Goal: Task Accomplishment & Management: Use online tool/utility

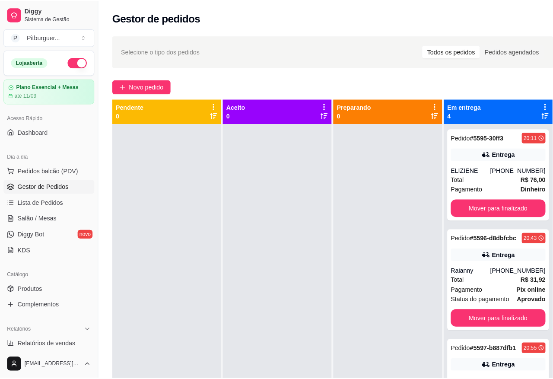
scroll to position [65, 0]
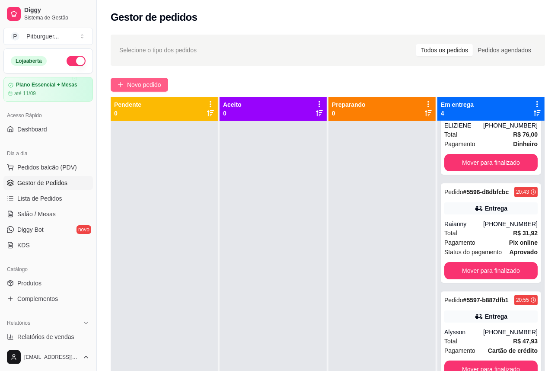
click at [161, 88] on span "Novo pedido" at bounding box center [144, 85] width 34 height 10
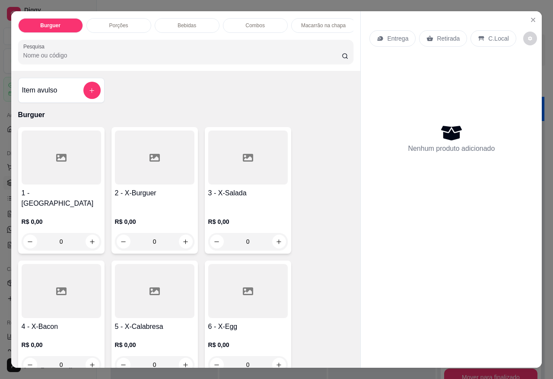
click at [117, 22] on p "Porções" at bounding box center [118, 25] width 19 height 7
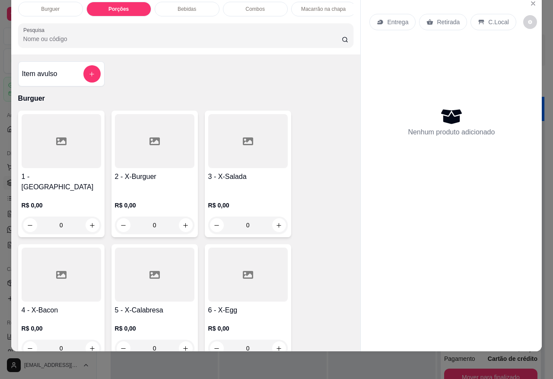
click at [71, 166] on div at bounding box center [62, 141] width 80 height 54
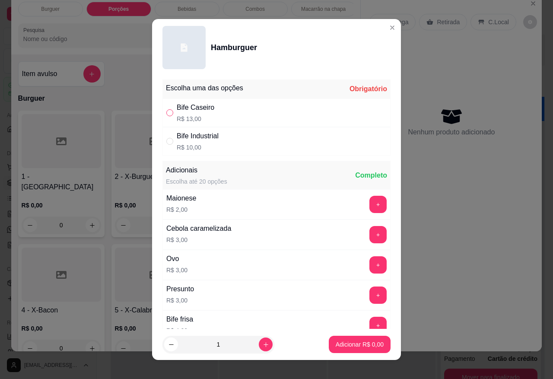
click at [167, 112] on input "" at bounding box center [169, 112] width 7 height 7
radio input "true"
click at [263, 346] on icon "increase-product-quantity" at bounding box center [266, 345] width 6 height 6
type input "2"
click at [354, 347] on p "Adicionar R$ 26,00" at bounding box center [357, 344] width 51 height 9
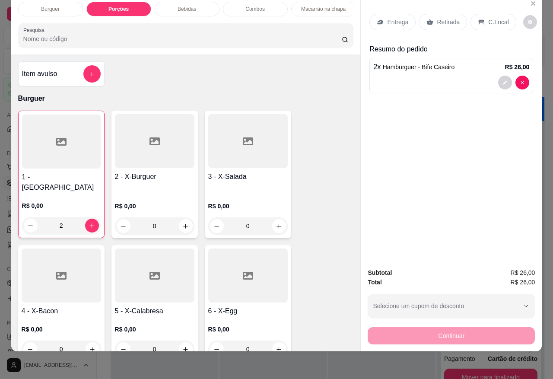
click at [148, 173] on h4 "2 - X-Burguer" at bounding box center [155, 177] width 80 height 10
click at [503, 80] on icon "decrease-product-quantity" at bounding box center [505, 82] width 5 height 5
type input "0"
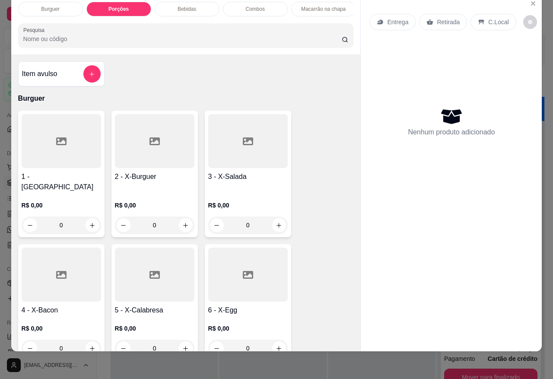
click at [133, 172] on h4 "2 - X-Burguer" at bounding box center [155, 177] width 80 height 10
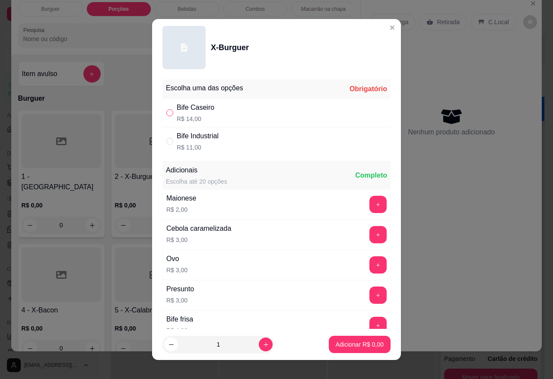
click at [168, 108] on label "" at bounding box center [169, 113] width 7 height 10
click at [168, 109] on input "" at bounding box center [169, 112] width 7 height 7
click at [166, 114] on input "" at bounding box center [169, 112] width 7 height 7
radio input "true"
click at [259, 338] on button "increase-product-quantity" at bounding box center [266, 345] width 14 height 14
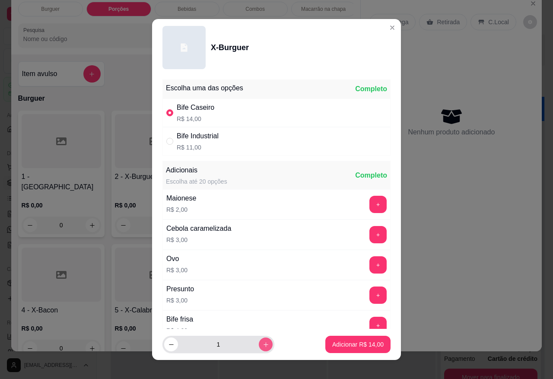
type input "2"
click at [335, 345] on p "Adicionar R$ 28,00" at bounding box center [357, 344] width 51 height 9
type input "2"
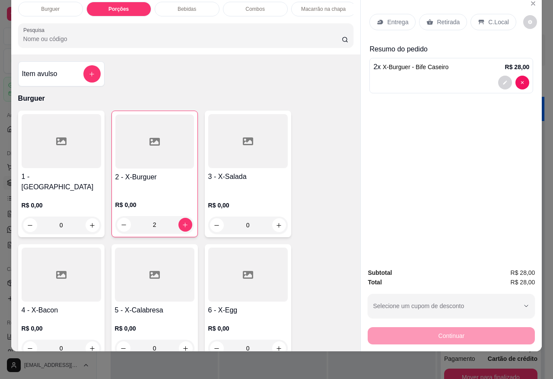
click at [429, 149] on div "Entrega Retirada C.Local Resumo do pedido 2 x X-Burguer - Bife Caseiro R$ 28,00" at bounding box center [451, 128] width 181 height 266
click at [401, 18] on p "Entrega" at bounding box center [397, 22] width 21 height 9
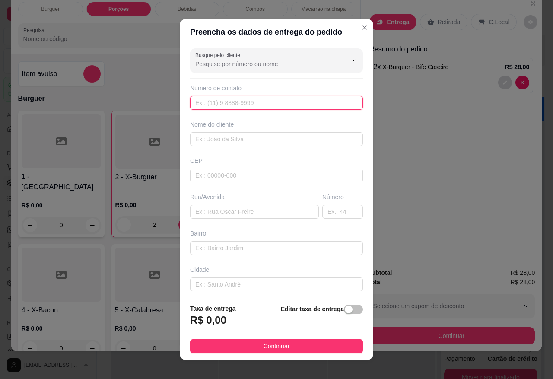
click at [276, 101] on input "text" at bounding box center [276, 103] width 173 height 14
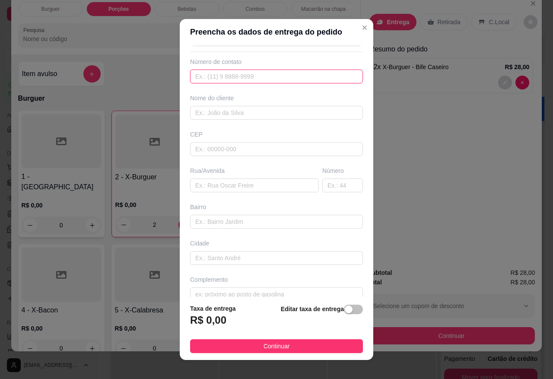
scroll to position [40, 0]
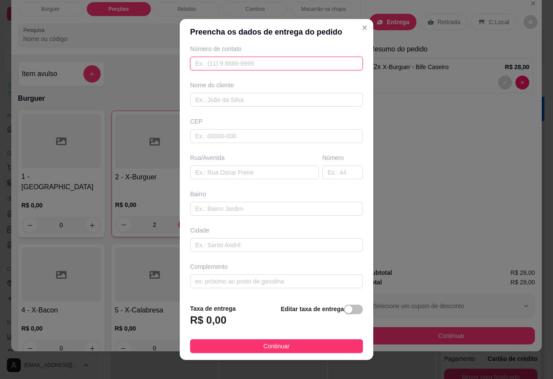
click at [240, 65] on input "text" at bounding box center [276, 64] width 173 height 14
click at [197, 61] on input "text" at bounding box center [276, 64] width 173 height 14
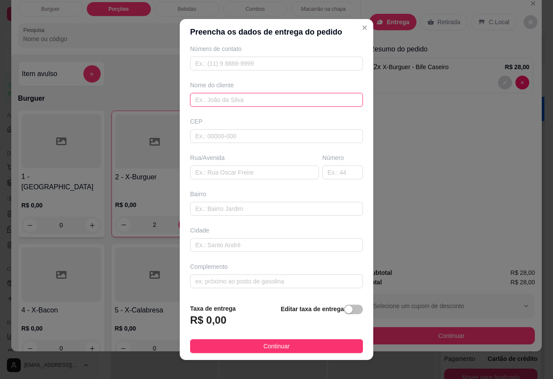
click at [243, 97] on input "text" at bounding box center [276, 100] width 173 height 14
type input "dalvana"
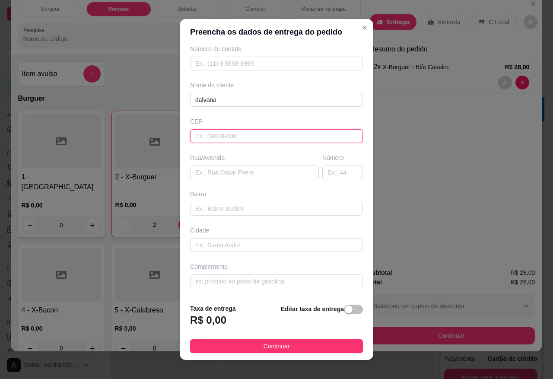
click at [232, 134] on input "text" at bounding box center [276, 136] width 173 height 14
type input "00"
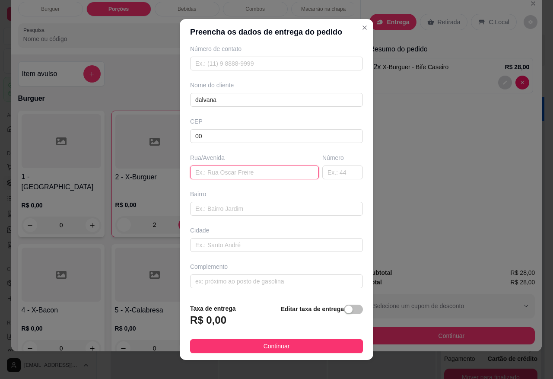
click at [229, 172] on input "text" at bounding box center [254, 173] width 129 height 14
type input "estrada"
click at [235, 203] on input "text" at bounding box center [276, 209] width 173 height 14
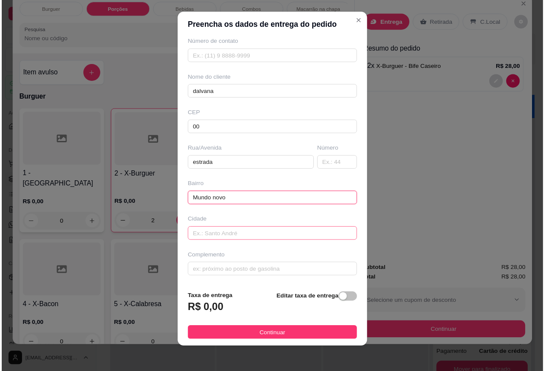
scroll to position [9, 0]
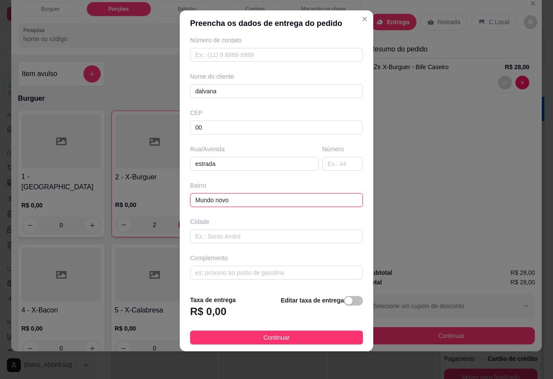
type input "Mundo novo"
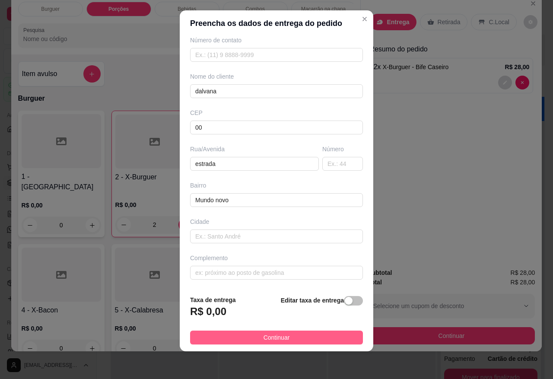
click at [288, 333] on button "Continuar" at bounding box center [276, 338] width 173 height 14
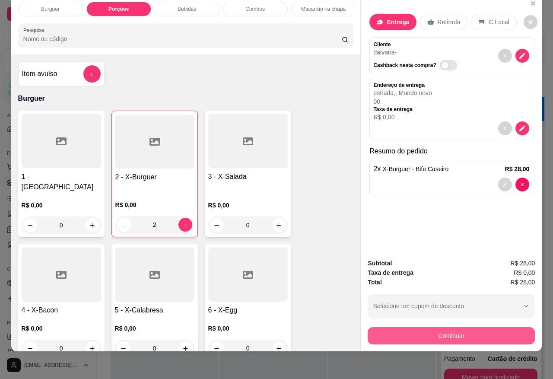
click at [456, 329] on button "Continuar" at bounding box center [451, 335] width 167 height 17
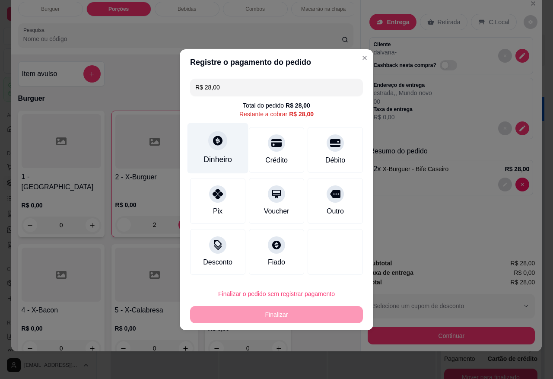
click at [221, 159] on div "Dinheiro" at bounding box center [218, 159] width 29 height 11
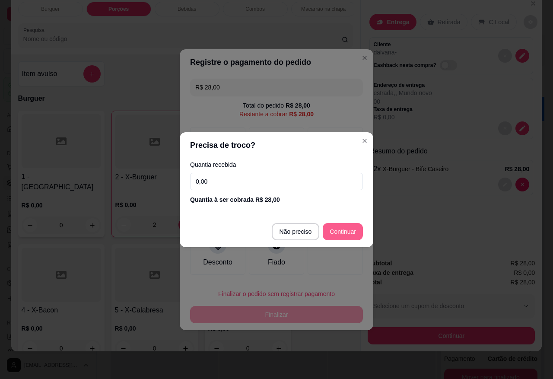
type input "R$ 0,00"
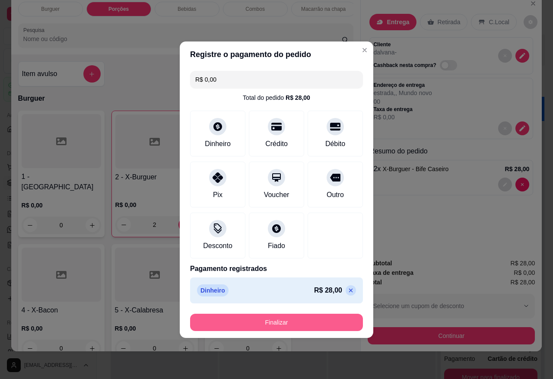
click at [279, 322] on button "Finalizar" at bounding box center [276, 322] width 173 height 17
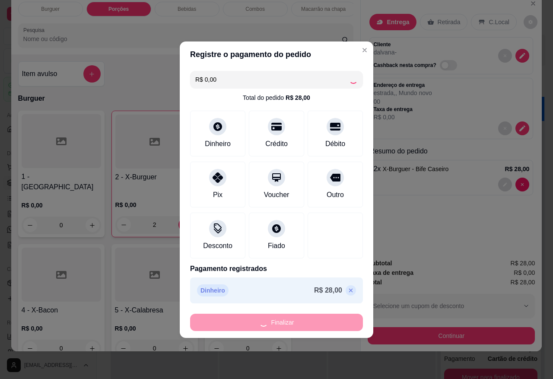
type input "0"
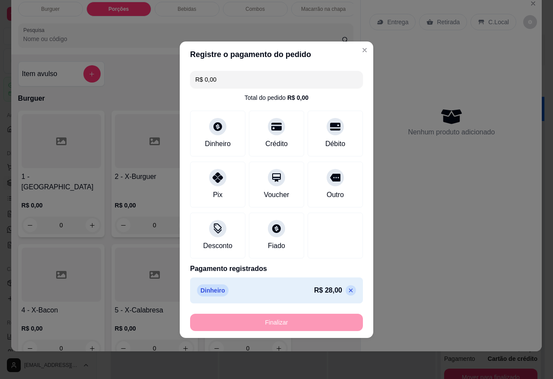
type input "-R$ 28,00"
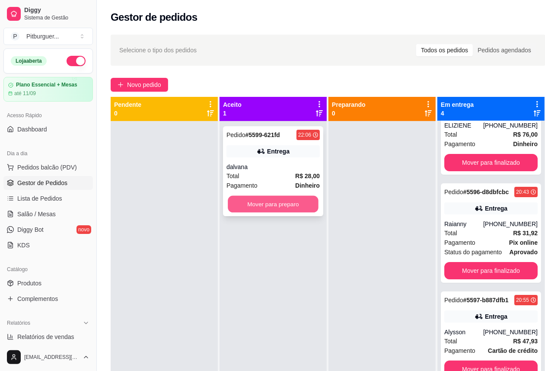
click at [262, 208] on button "Mover para preparo" at bounding box center [273, 204] width 91 height 17
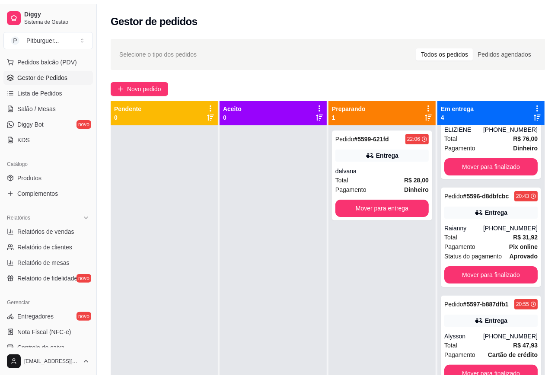
scroll to position [119, 0]
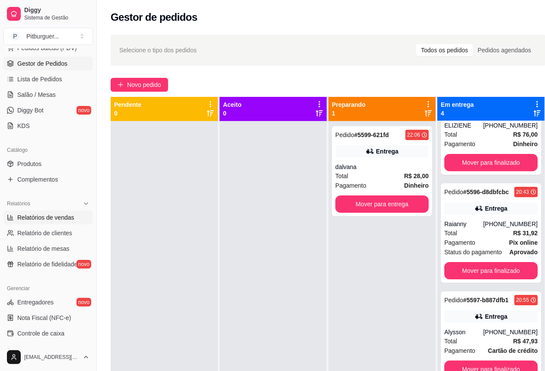
click at [55, 222] on link "Relatórios de vendas" at bounding box center [47, 218] width 89 height 14
select select "ALL"
select select "0"
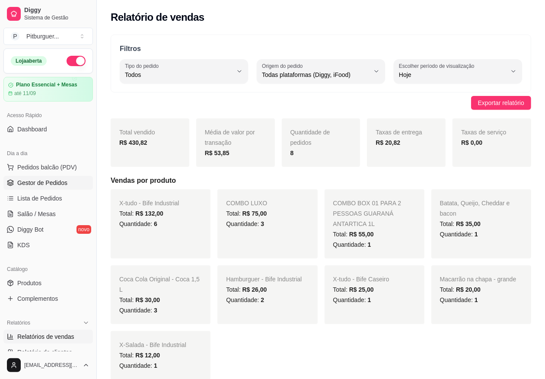
click at [42, 185] on span "Gestor de Pedidos" at bounding box center [42, 183] width 50 height 9
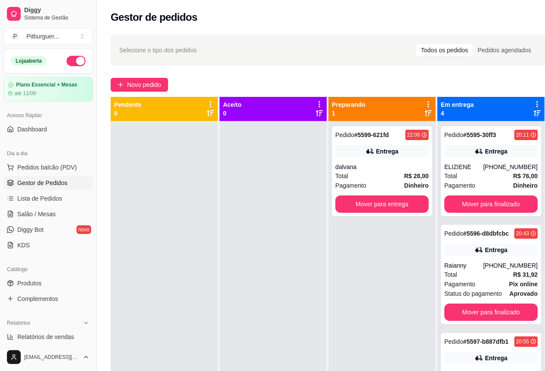
scroll to position [243, 0]
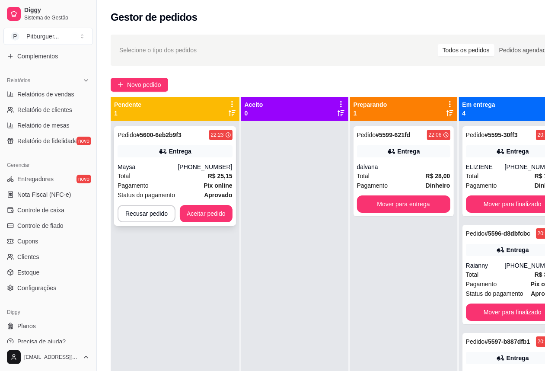
click at [200, 223] on div "Pedido # 5600-6eb2b9f3 22:23 Entrega Maysa [PHONE_NUMBER] Total R$ 25,15 Pagame…" at bounding box center [175, 175] width 122 height 99
click at [204, 213] on button "Aceitar pedido" at bounding box center [206, 213] width 53 height 17
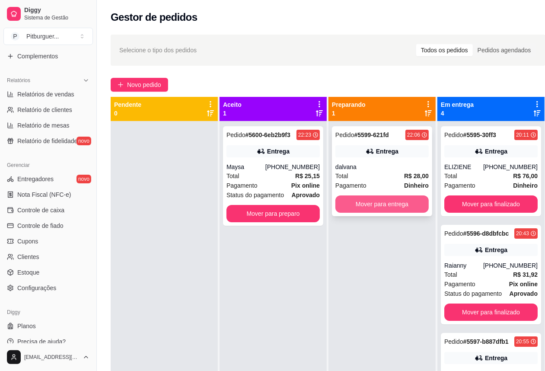
click at [393, 203] on button "Mover para entrega" at bounding box center [381, 203] width 93 height 17
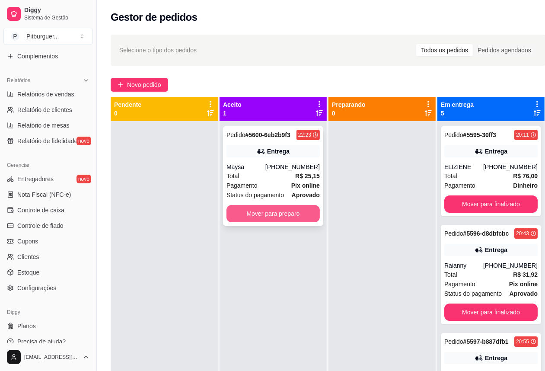
click at [312, 218] on button "Mover para preparo" at bounding box center [273, 213] width 93 height 17
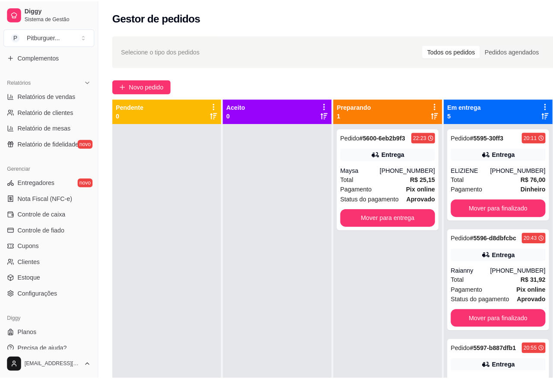
scroll to position [0, 0]
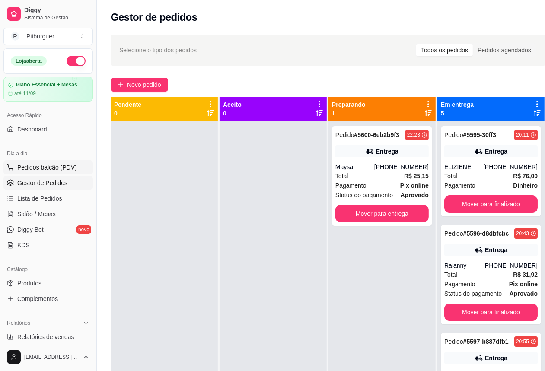
click at [54, 163] on span "Pedidos balcão (PDV)" at bounding box center [47, 167] width 60 height 9
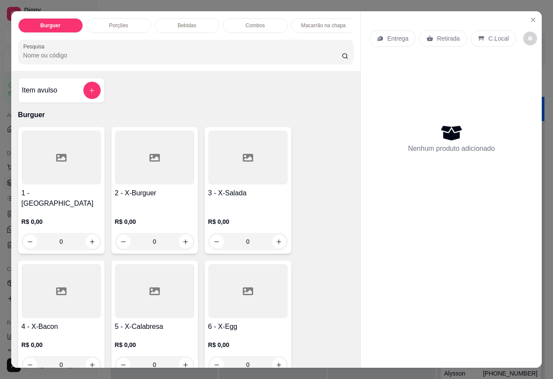
scroll to position [324, 0]
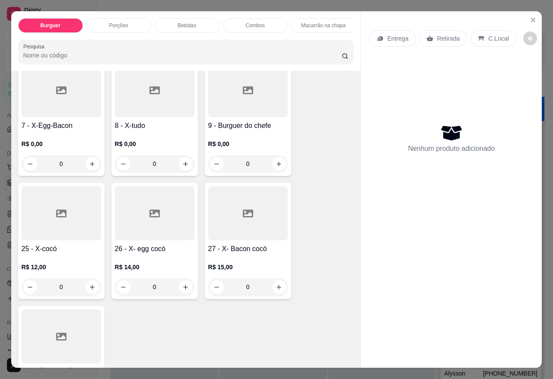
click at [153, 100] on div at bounding box center [155, 90] width 80 height 54
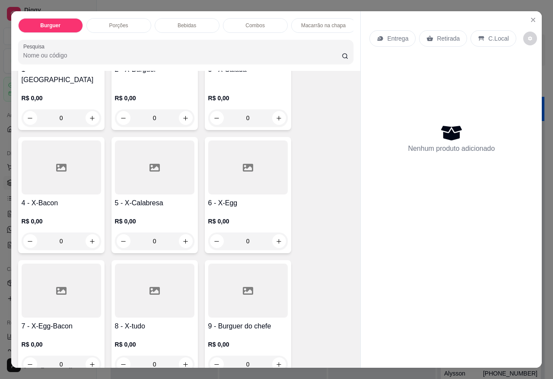
scroll to position [118, 0]
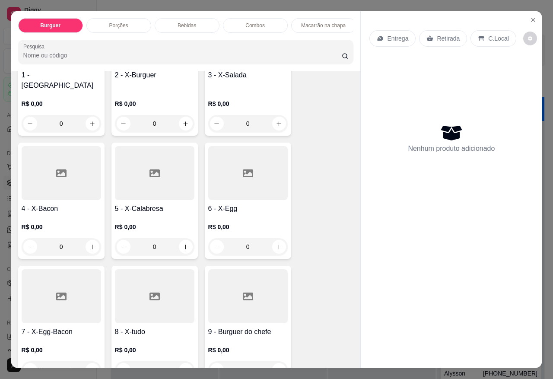
click at [258, 299] on div at bounding box center [248, 296] width 80 height 54
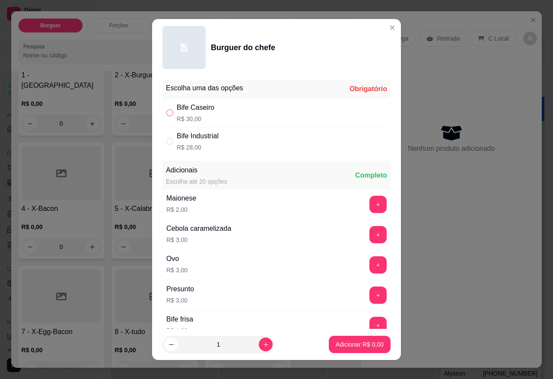
click at [166, 113] on input "" at bounding box center [169, 112] width 7 height 7
radio input "true"
click at [340, 348] on p "Adicionar R$ 30,00" at bounding box center [357, 344] width 51 height 9
type input "1"
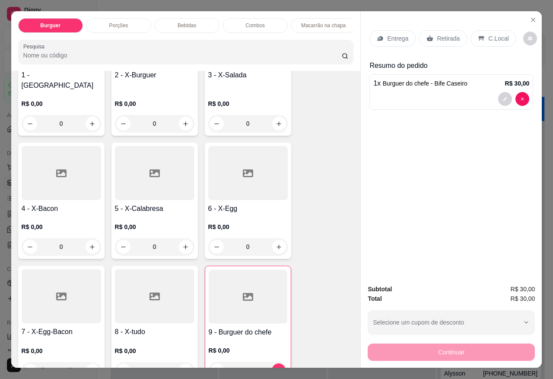
click at [445, 39] on p "Retirada" at bounding box center [448, 38] width 23 height 9
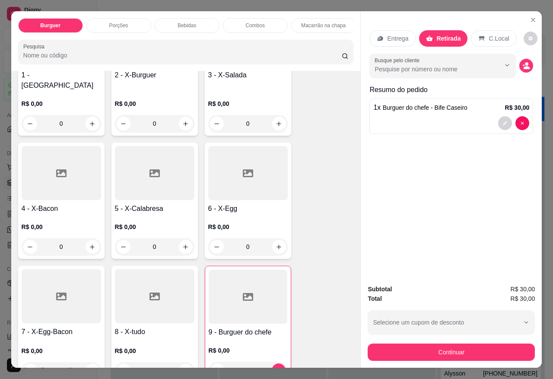
click at [180, 22] on p "Bebidas" at bounding box center [187, 25] width 19 height 7
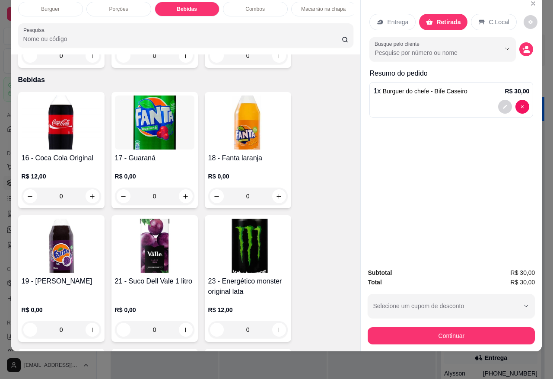
click at [64, 116] on img at bounding box center [62, 123] width 80 height 54
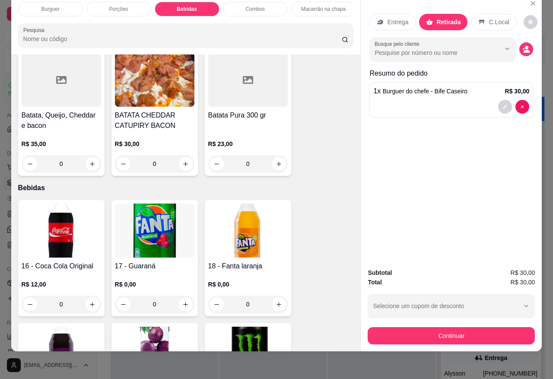
scroll to position [1269, 0]
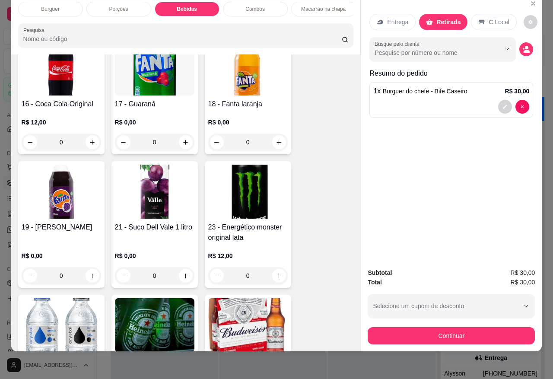
click at [156, 173] on img at bounding box center [155, 192] width 80 height 54
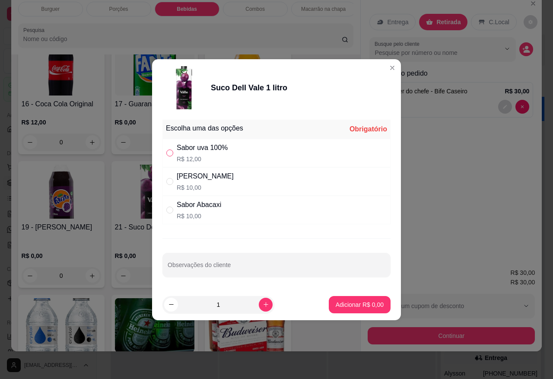
click at [169, 152] on input "" at bounding box center [169, 153] width 7 height 7
radio input "true"
click at [357, 306] on p "Adicionar R$ 12,00" at bounding box center [357, 304] width 51 height 9
type input "1"
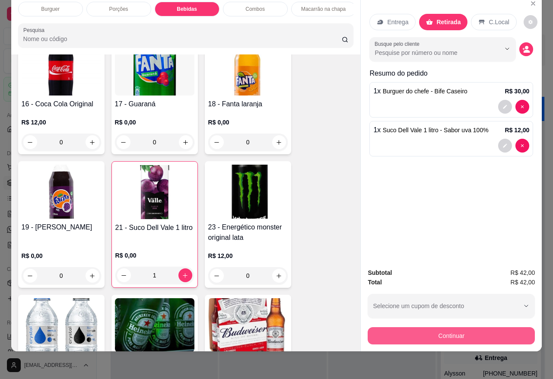
click at [442, 331] on button "Continuar" at bounding box center [451, 335] width 167 height 17
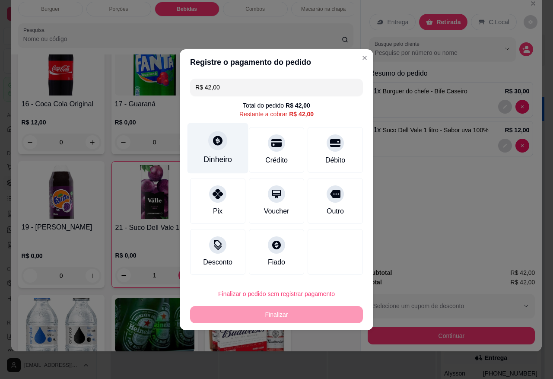
click at [219, 148] on div at bounding box center [217, 140] width 19 height 19
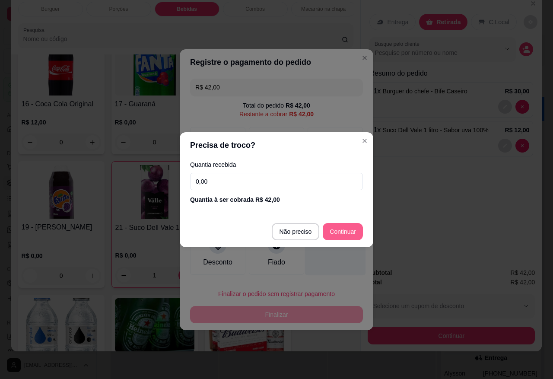
type input "R$ 0,00"
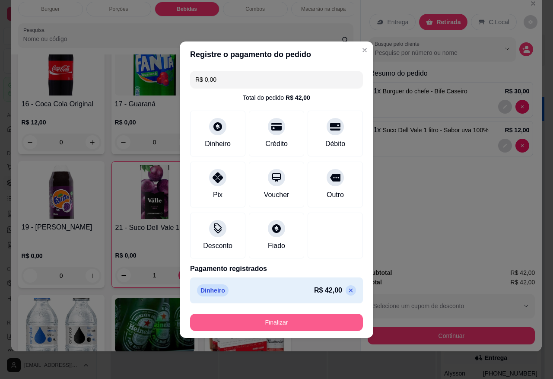
click at [282, 325] on button "Finalizar" at bounding box center [276, 322] width 173 height 17
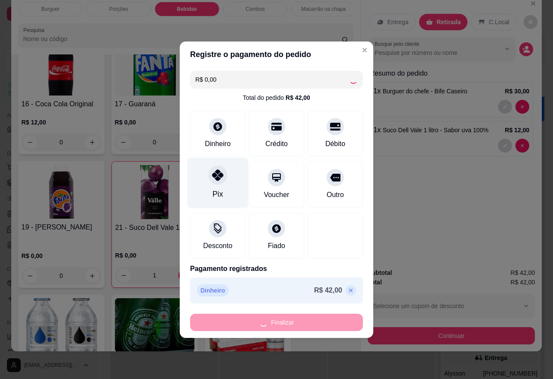
type input "0"
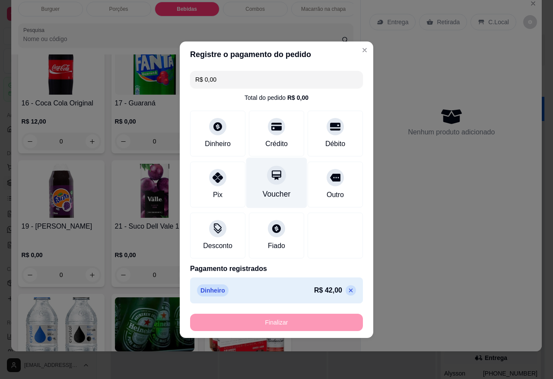
type input "-R$ 42,00"
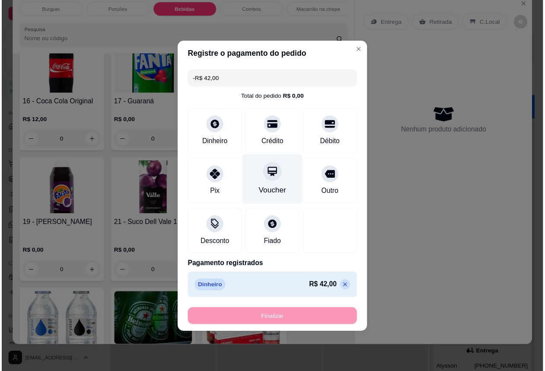
scroll to position [1267, 0]
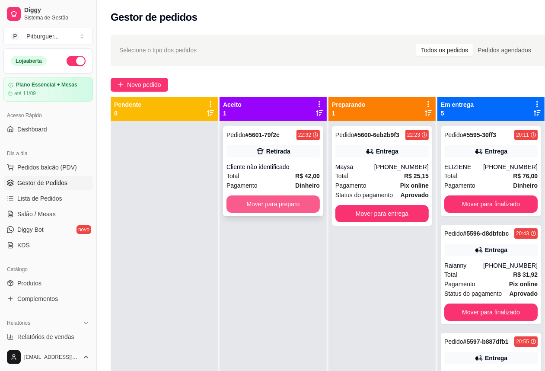
click at [242, 206] on button "Mover para preparo" at bounding box center [273, 203] width 93 height 17
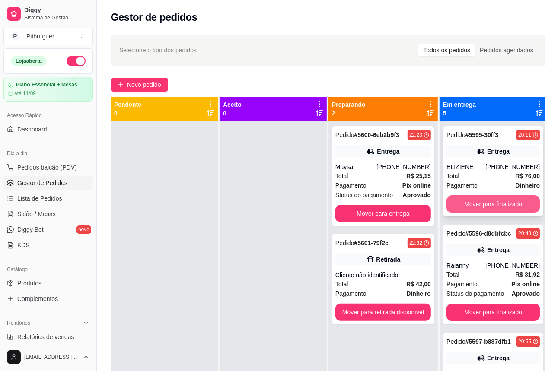
click at [468, 202] on button "Mover para finalizado" at bounding box center [493, 203] width 93 height 17
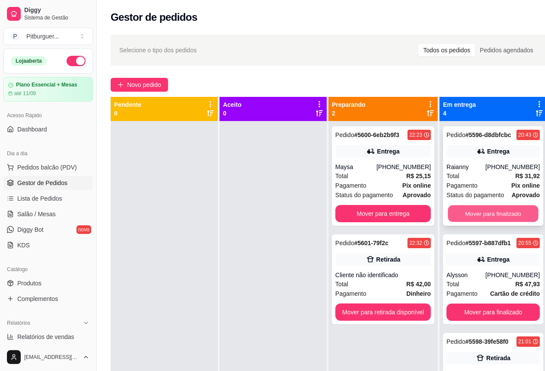
click at [465, 217] on button "Mover para finalizado" at bounding box center [493, 213] width 91 height 17
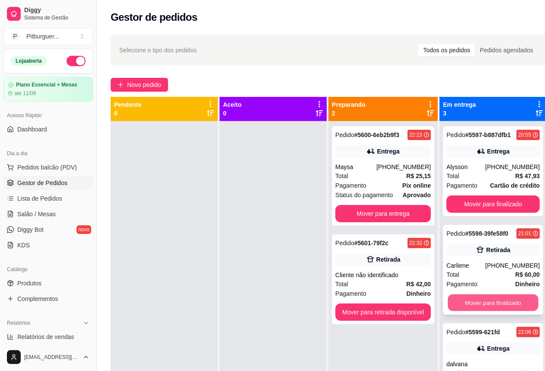
click at [493, 306] on button "Mover para finalizado" at bounding box center [493, 302] width 91 height 17
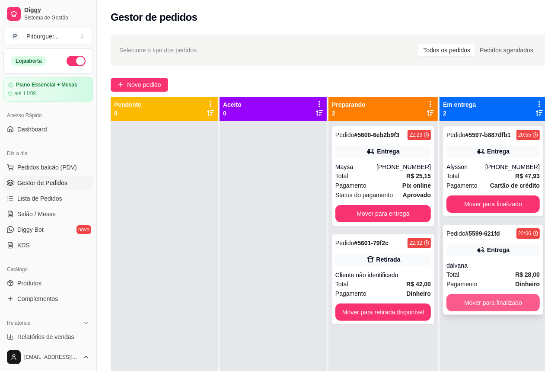
click at [495, 303] on button "Mover para finalizado" at bounding box center [493, 302] width 93 height 17
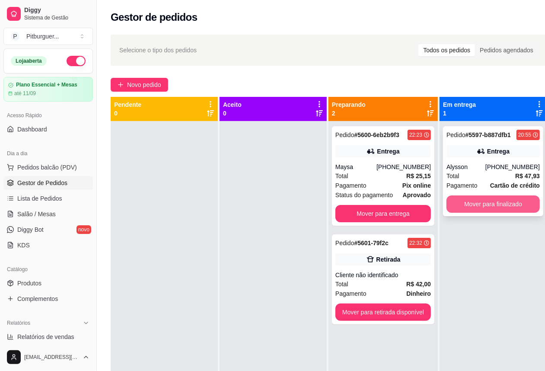
click at [491, 202] on button "Mover para finalizado" at bounding box center [493, 203] width 93 height 17
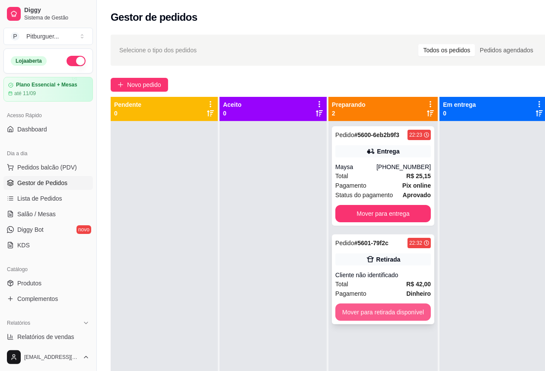
click at [354, 305] on button "Mover para retirada disponível" at bounding box center [383, 311] width 96 height 17
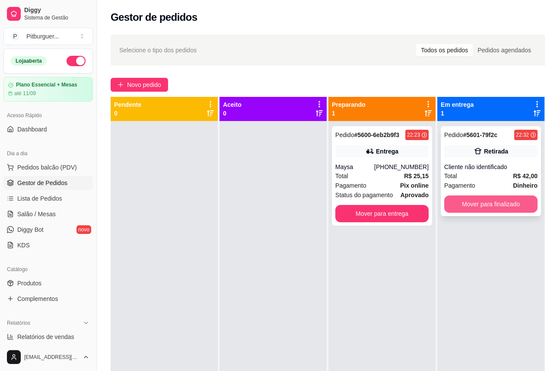
click at [491, 204] on button "Mover para finalizado" at bounding box center [490, 203] width 93 height 17
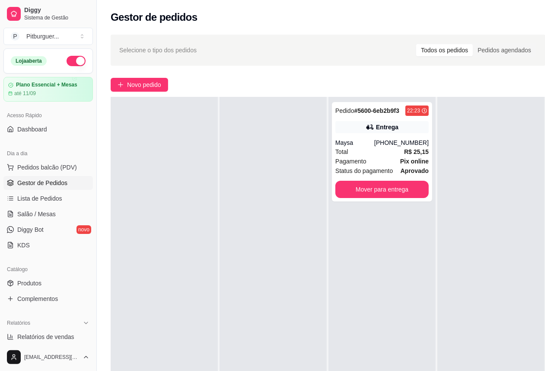
drag, startPoint x: 329, startPoint y: 379, endPoint x: 350, endPoint y: 33, distance: 346.1
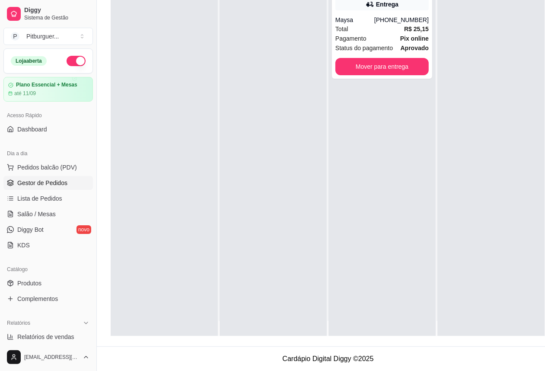
scroll to position [24, 0]
